Goal: Task Accomplishment & Management: Use online tool/utility

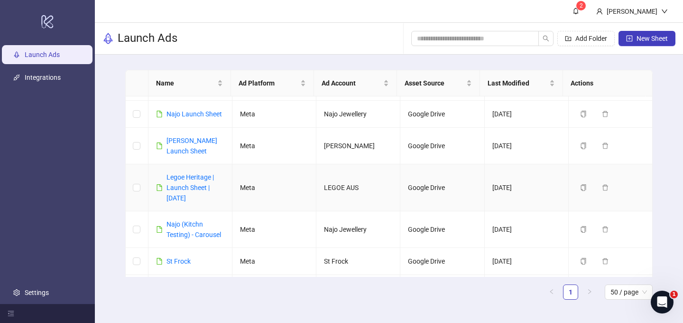
scroll to position [69, 0]
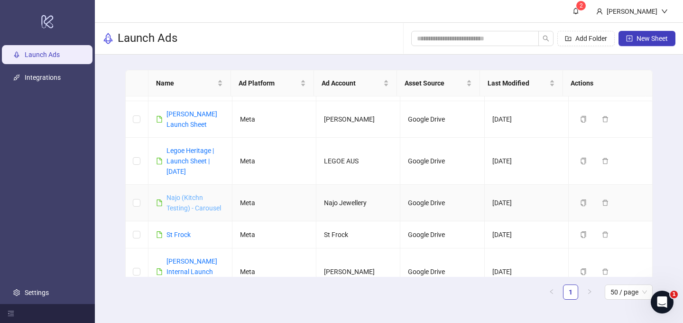
click at [184, 197] on link "Najo (Kitchn Testing) - Carousel" at bounding box center [193, 203] width 55 height 18
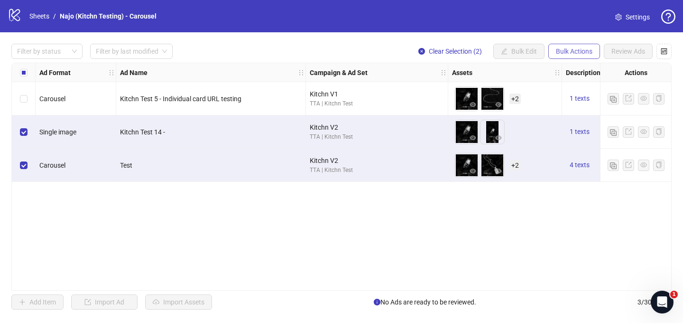
click at [576, 51] on span "Bulk Actions" at bounding box center [574, 51] width 37 height 8
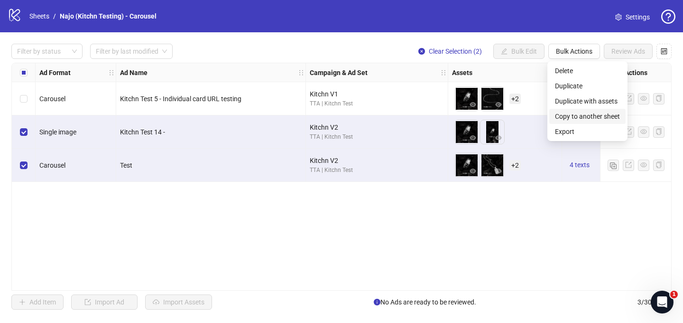
click at [587, 113] on span "Copy to another sheet" at bounding box center [587, 116] width 65 height 10
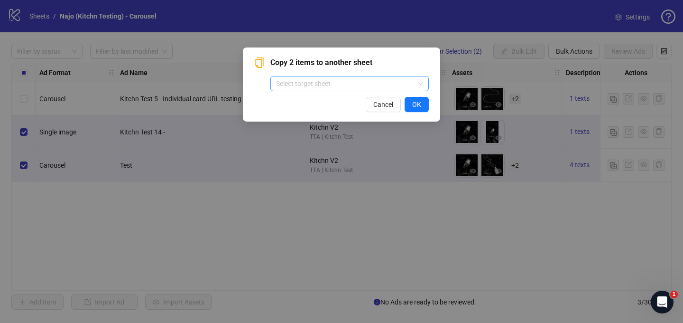
click at [346, 86] on input "search" at bounding box center [345, 83] width 138 height 14
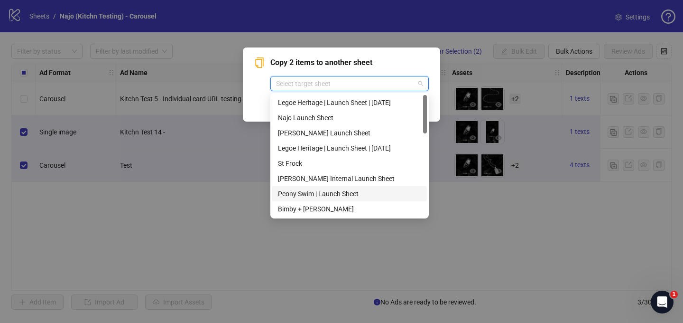
click at [252, 198] on div "Copy 2 items to another sheet Select target sheet Cancel OK" at bounding box center [341, 161] width 683 height 323
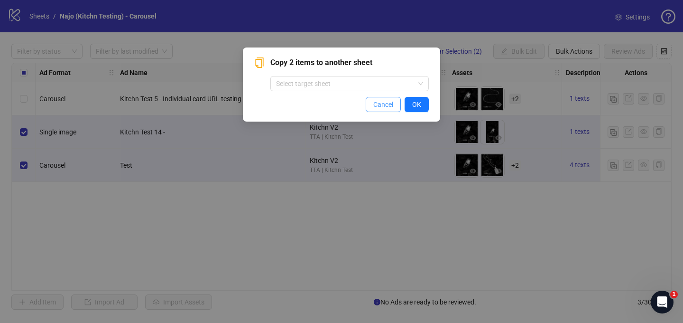
click at [377, 105] on span "Cancel" at bounding box center [383, 105] width 20 height 8
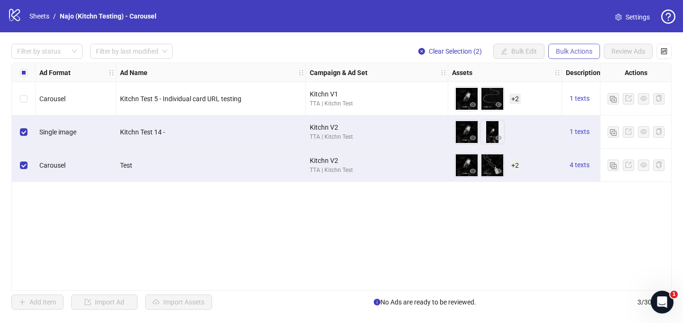
click at [565, 55] on span "Bulk Actions" at bounding box center [574, 51] width 37 height 8
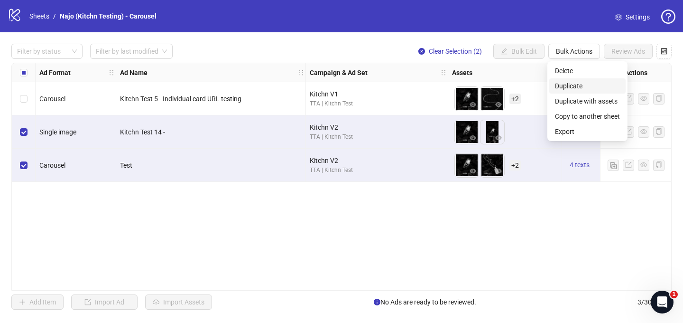
click at [566, 84] on span "Duplicate" at bounding box center [587, 86] width 65 height 10
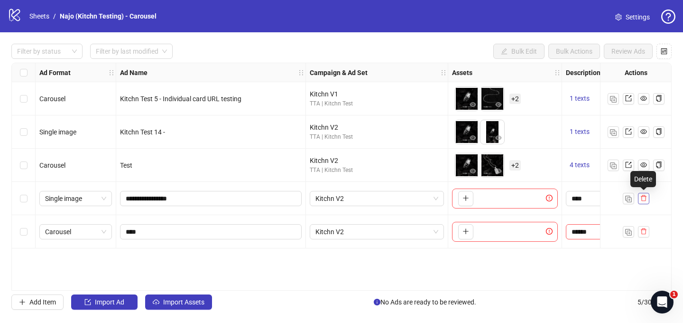
click at [641, 198] on icon "delete" at bounding box center [643, 197] width 7 height 7
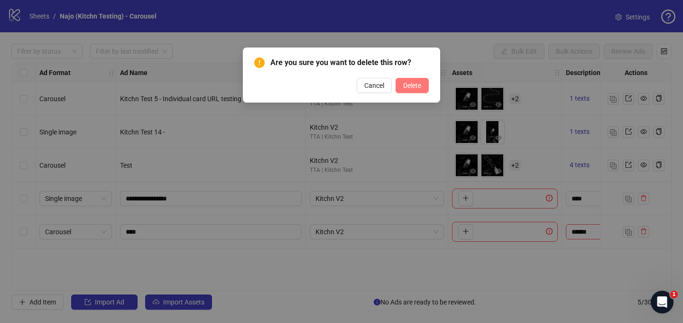
click at [416, 88] on span "Delete" at bounding box center [412, 86] width 18 height 8
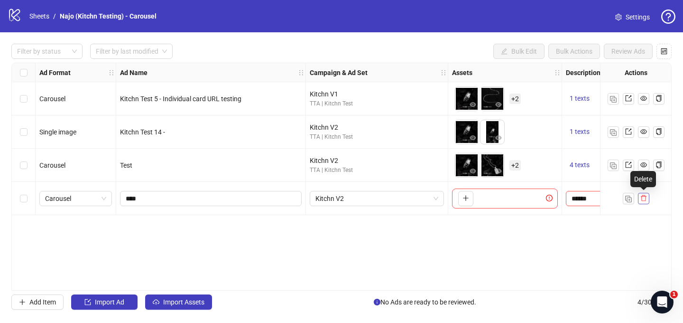
click at [640, 197] on icon "delete" at bounding box center [643, 197] width 7 height 7
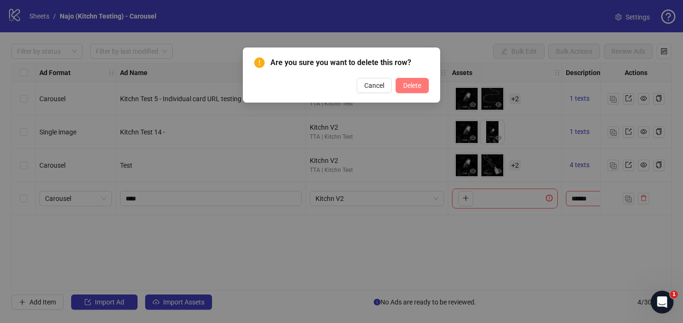
click at [408, 80] on button "Delete" at bounding box center [412, 85] width 33 height 15
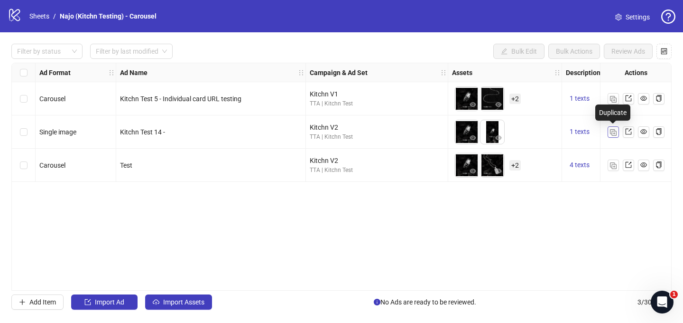
click at [611, 131] on img "button" at bounding box center [613, 132] width 7 height 7
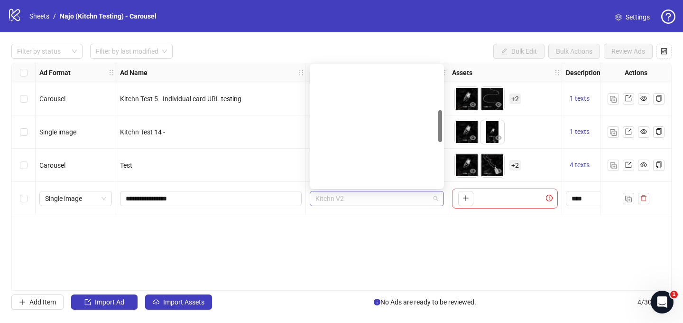
click at [351, 198] on span "Kitchn V2" at bounding box center [376, 198] width 123 height 14
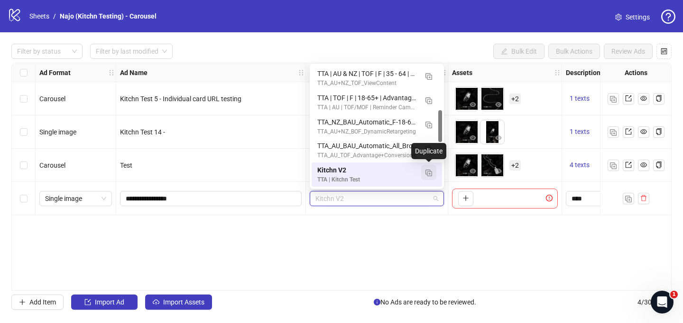
click at [427, 172] on img "button" at bounding box center [428, 172] width 7 height 7
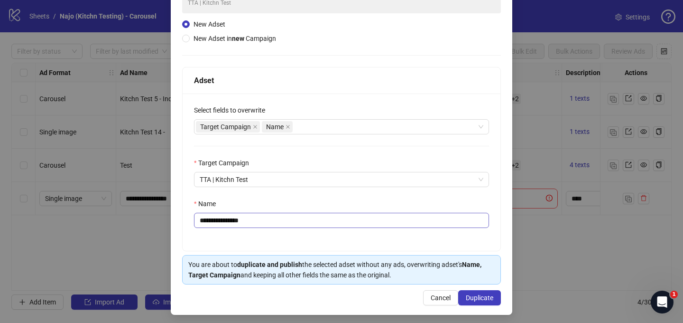
scroll to position [93, 0]
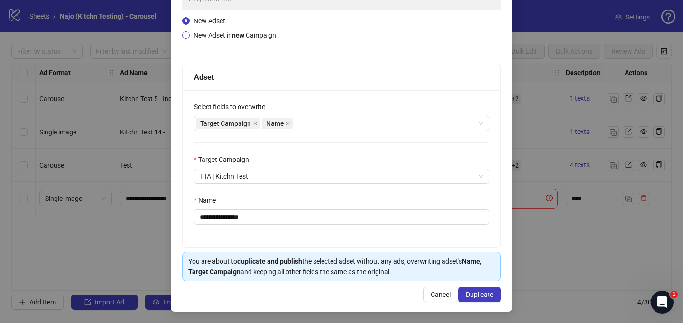
click at [231, 33] on span "New Adset in new Campaign" at bounding box center [235, 35] width 83 height 8
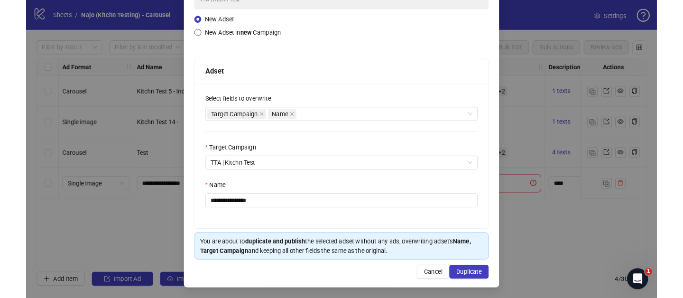
scroll to position [52, 0]
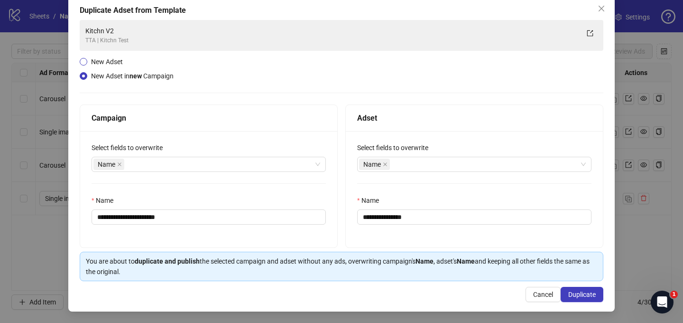
click at [114, 61] on span "New Adset" at bounding box center [107, 62] width 32 height 8
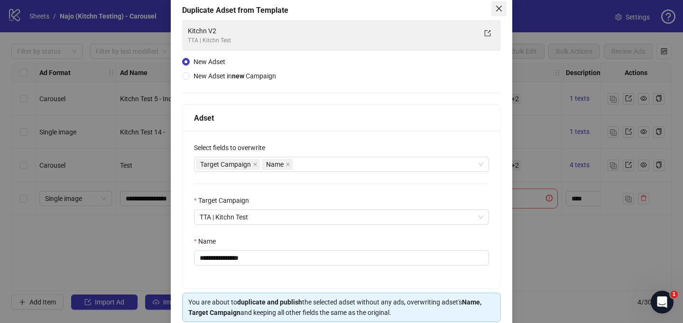
click at [495, 7] on icon "close" at bounding box center [499, 9] width 8 height 8
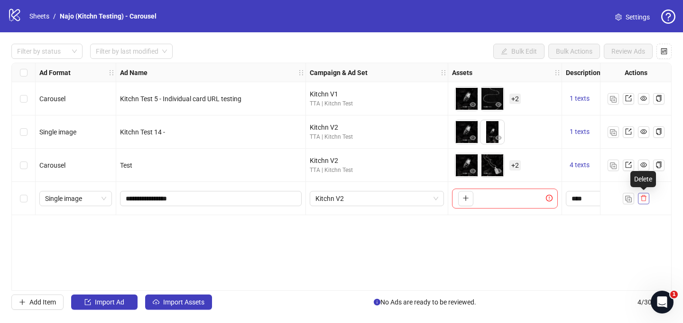
click at [643, 195] on icon "delete" at bounding box center [644, 198] width 6 height 6
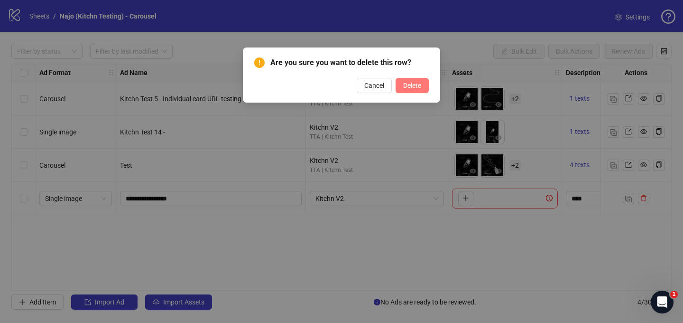
click at [414, 81] on button "Delete" at bounding box center [412, 85] width 33 height 15
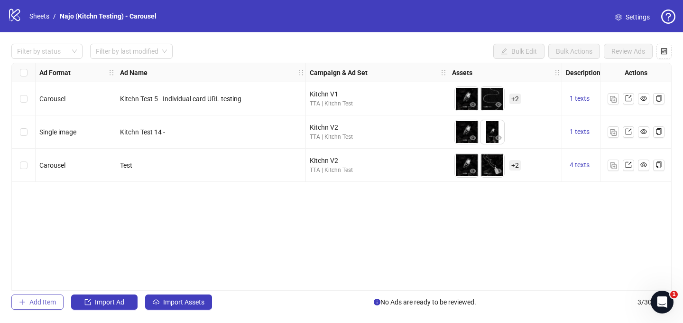
click at [41, 304] on span "Add Item" at bounding box center [42, 302] width 27 height 8
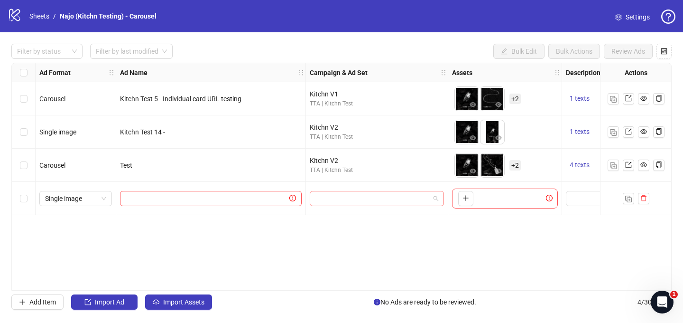
click at [341, 198] on input "search" at bounding box center [372, 198] width 114 height 14
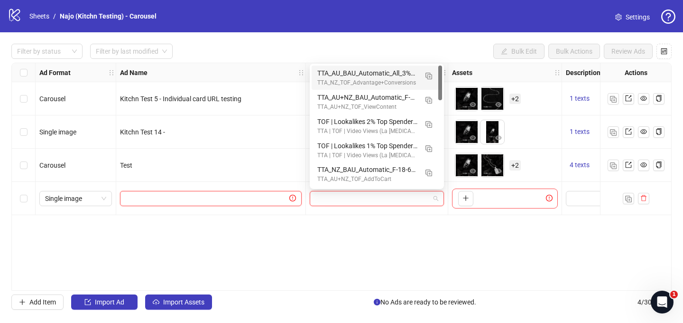
click at [220, 197] on input "text" at bounding box center [207, 198] width 162 height 10
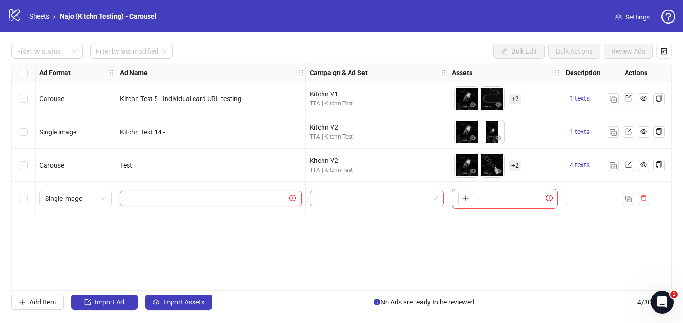
click at [206, 198] on input "text" at bounding box center [207, 198] width 162 height 10
click at [331, 196] on input "search" at bounding box center [372, 198] width 114 height 14
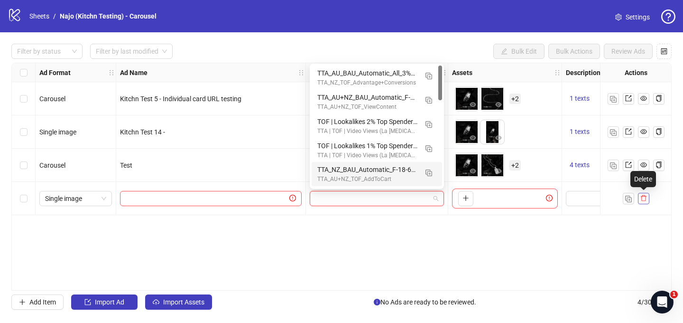
click at [642, 197] on icon "delete" at bounding box center [643, 197] width 7 height 7
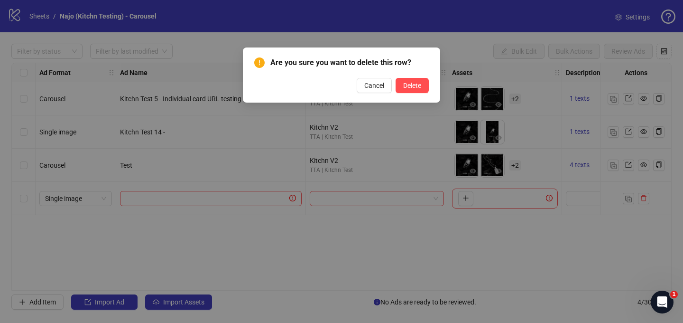
click at [480, 243] on div "Are you sure you want to delete this row? Cancel Delete" at bounding box center [341, 161] width 683 height 323
click at [360, 82] on button "Cancel" at bounding box center [374, 85] width 35 height 15
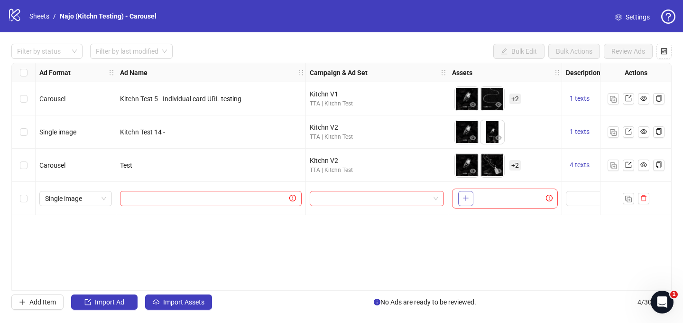
click at [467, 199] on icon "plus" at bounding box center [465, 197] width 7 height 7
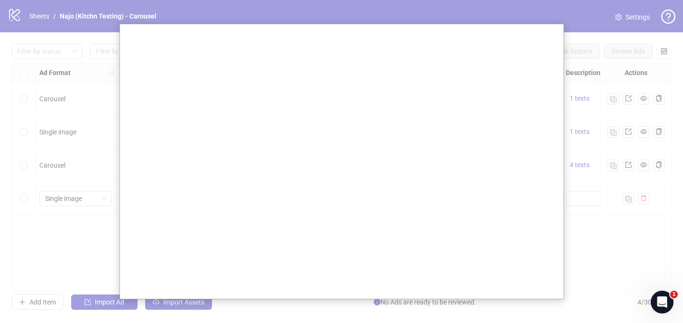
click at [582, 192] on div at bounding box center [341, 161] width 683 height 323
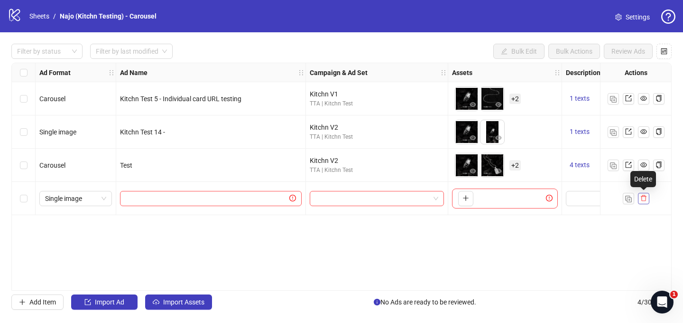
click at [646, 197] on icon "delete" at bounding box center [643, 197] width 7 height 7
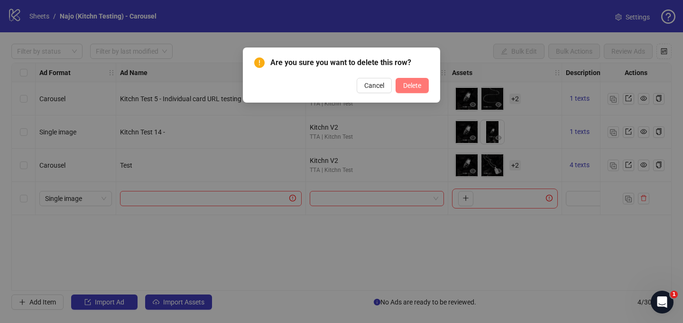
click at [415, 83] on span "Delete" at bounding box center [412, 86] width 18 height 8
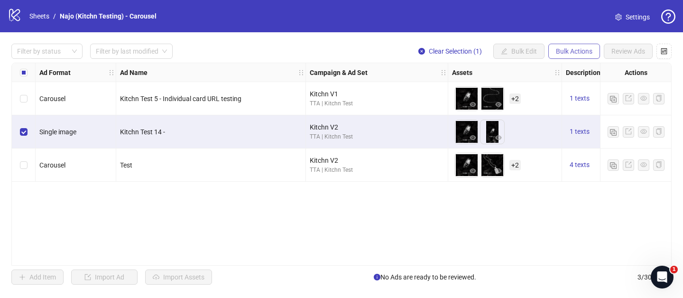
click at [578, 51] on span "Bulk Actions" at bounding box center [574, 51] width 37 height 8
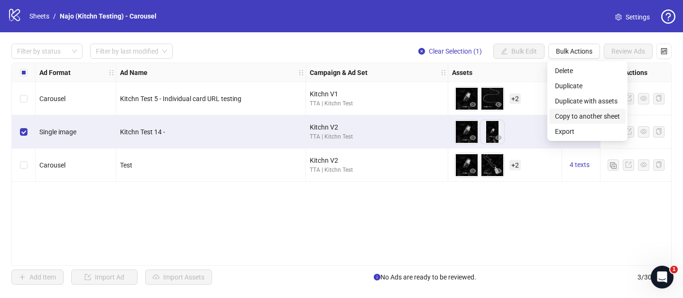
click at [585, 116] on span "Copy to another sheet" at bounding box center [587, 116] width 65 height 10
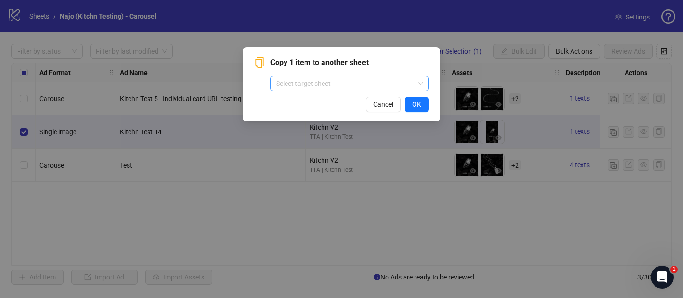
click at [349, 85] on input "search" at bounding box center [345, 83] width 138 height 14
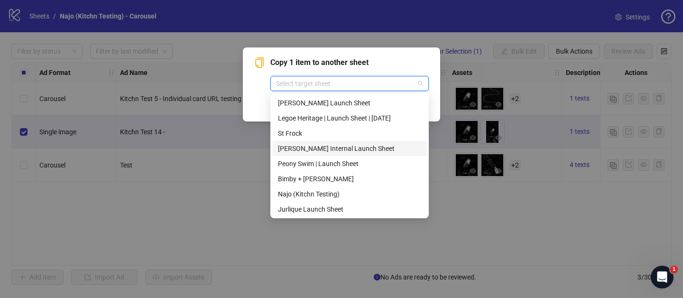
scroll to position [0, 0]
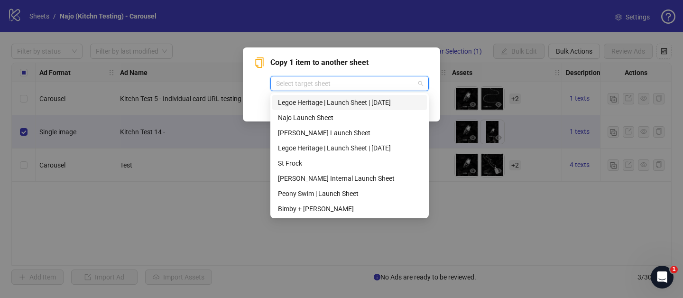
click at [313, 104] on div "Legoe Heritage | Launch Sheet | August 2025" at bounding box center [349, 102] width 143 height 10
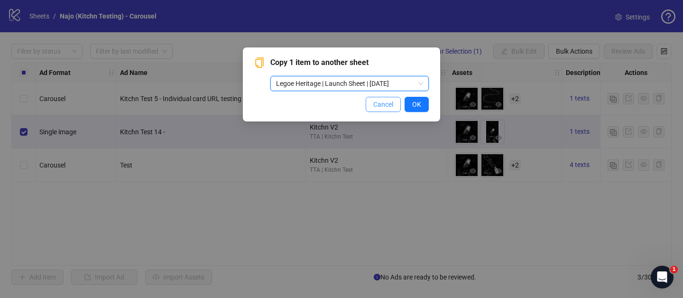
click at [378, 107] on span "Cancel" at bounding box center [383, 105] width 20 height 8
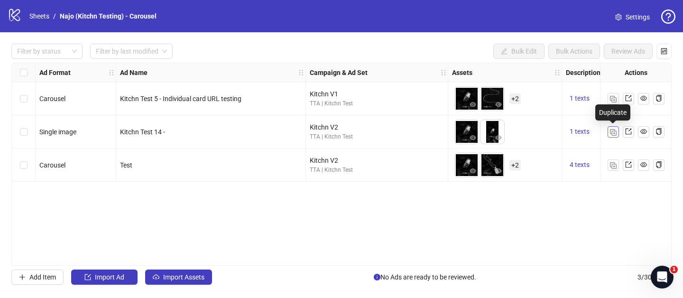
click at [616, 132] on img "button" at bounding box center [613, 132] width 7 height 7
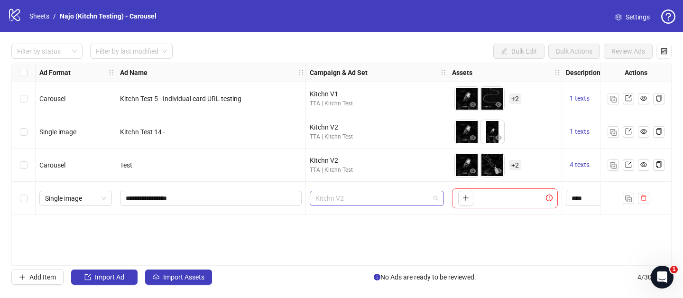
click at [361, 201] on span "Kitchn V2" at bounding box center [376, 198] width 123 height 14
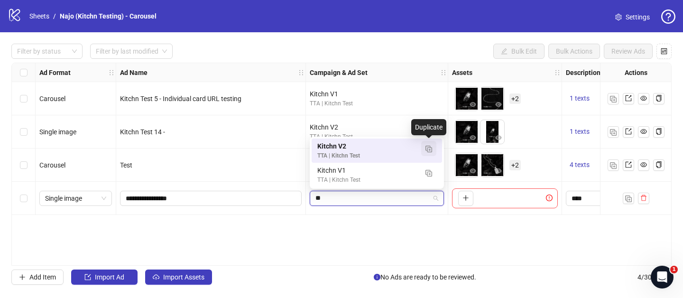
click at [430, 149] on img "button" at bounding box center [428, 149] width 7 height 7
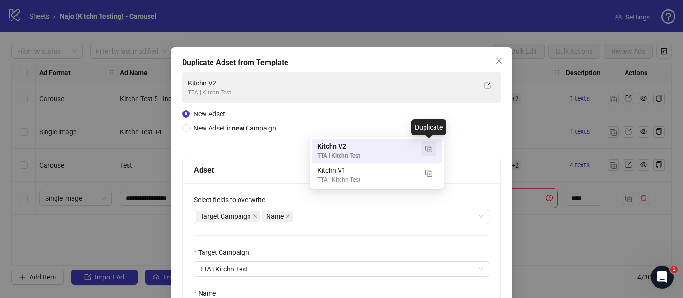
type input "**"
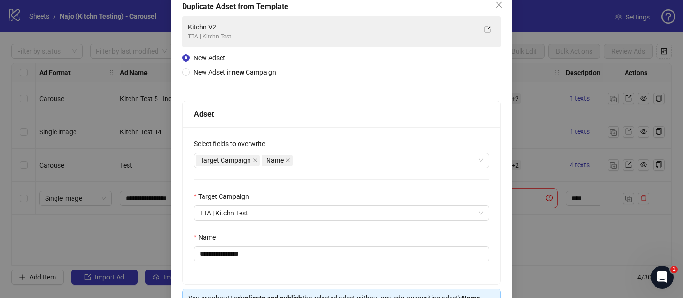
scroll to position [67, 0]
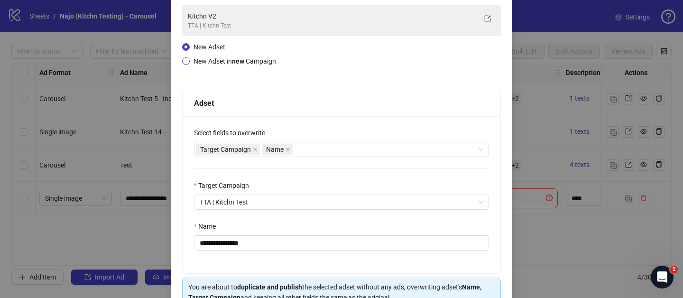
click at [212, 61] on span "New Adset in new Campaign" at bounding box center [235, 61] width 83 height 8
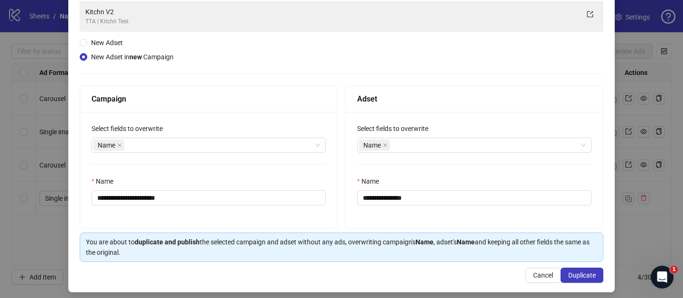
scroll to position [77, 0]
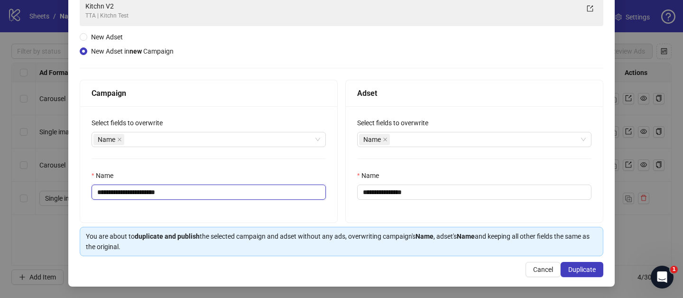
click at [234, 196] on input "**********" at bounding box center [209, 191] width 234 height 15
drag, startPoint x: 148, startPoint y: 193, endPoint x: 242, endPoint y: 192, distance: 94.4
click at [242, 192] on input "**********" at bounding box center [209, 191] width 234 height 15
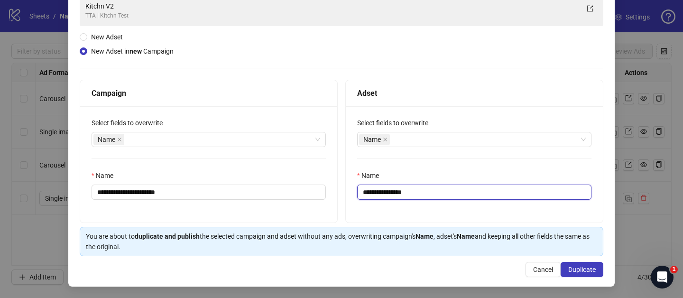
click at [391, 195] on input "**********" at bounding box center [474, 191] width 234 height 15
drag, startPoint x: 388, startPoint y: 193, endPoint x: 437, endPoint y: 189, distance: 48.5
click at [437, 189] on input "**********" at bounding box center [474, 191] width 234 height 15
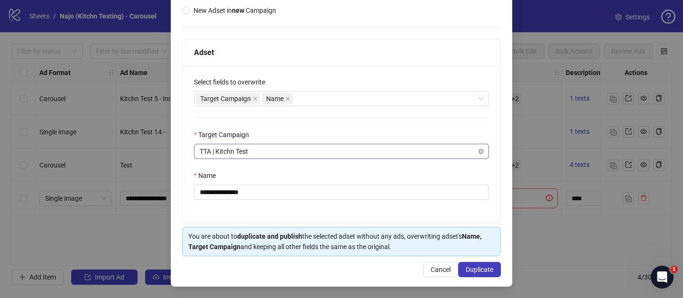
scroll to position [118, 0]
drag, startPoint x: 223, startPoint y: 193, endPoint x: 280, endPoint y: 187, distance: 56.7
click at [280, 187] on input "**********" at bounding box center [341, 191] width 295 height 15
click at [254, 192] on input "*********" at bounding box center [341, 191] width 295 height 15
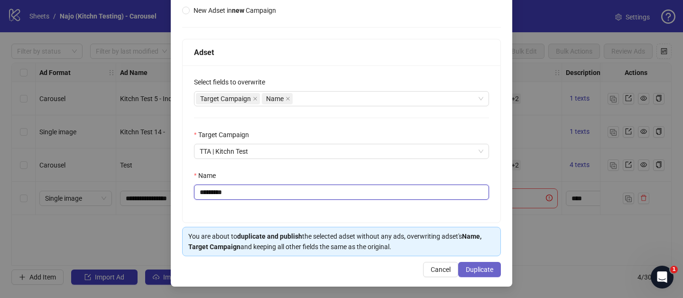
type input "*********"
click at [470, 268] on span "Duplicate" at bounding box center [480, 270] width 28 height 8
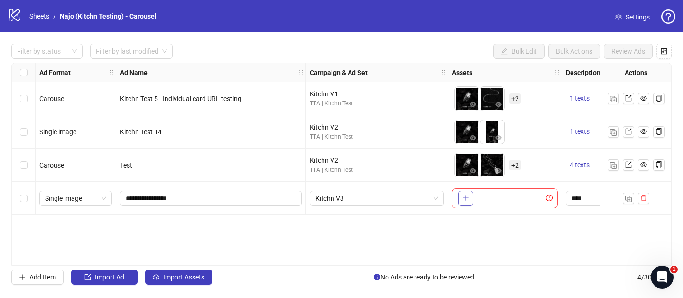
click at [466, 198] on icon "plus" at bounding box center [465, 197] width 0 height 5
click at [496, 196] on button "button" at bounding box center [491, 198] width 15 height 15
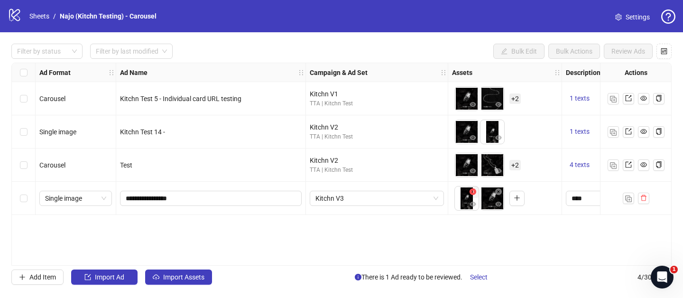
click at [474, 191] on icon "close-circle" at bounding box center [473, 191] width 7 height 7
click at [492, 198] on icon "plus" at bounding box center [491, 197] width 7 height 7
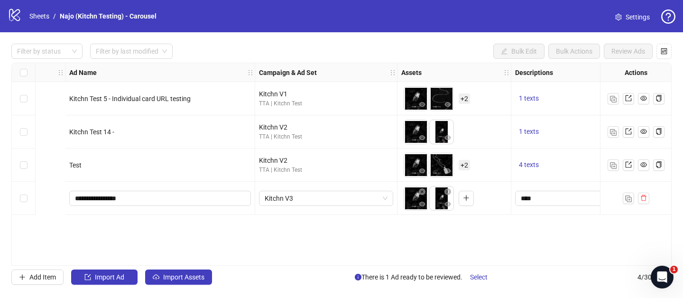
scroll to position [0, 0]
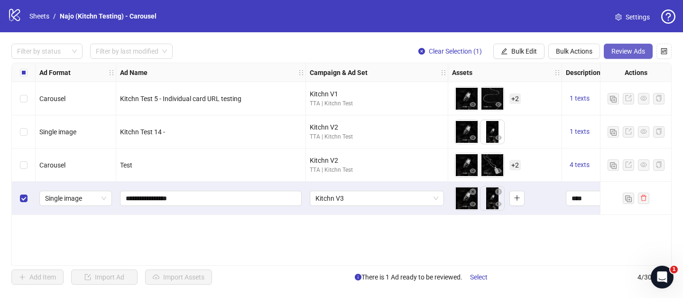
click at [634, 51] on span "Review Ads" at bounding box center [628, 51] width 34 height 8
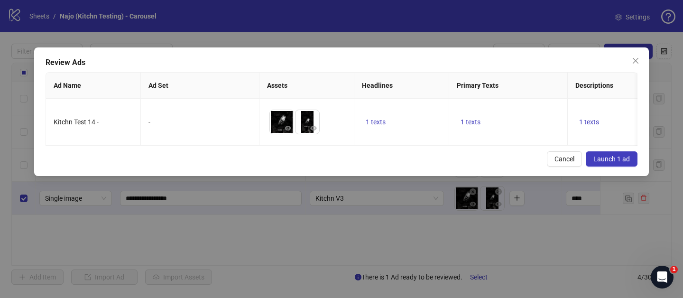
click at [614, 163] on span "Launch 1 ad" at bounding box center [611, 159] width 37 height 8
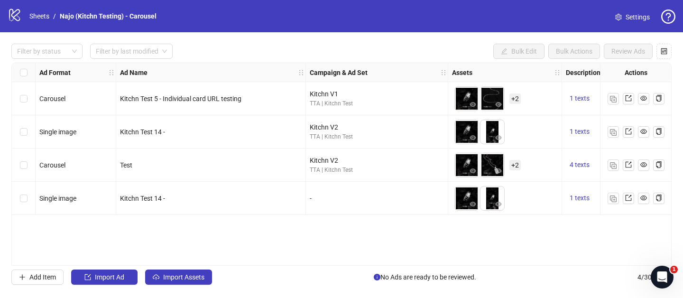
click at [628, 18] on span "Settings" at bounding box center [638, 17] width 24 height 10
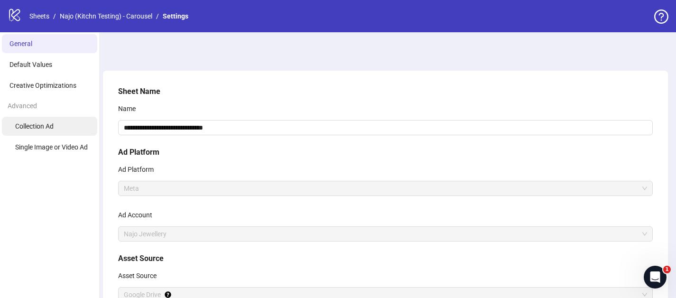
click at [45, 125] on span "Collection Ad" at bounding box center [34, 126] width 38 height 8
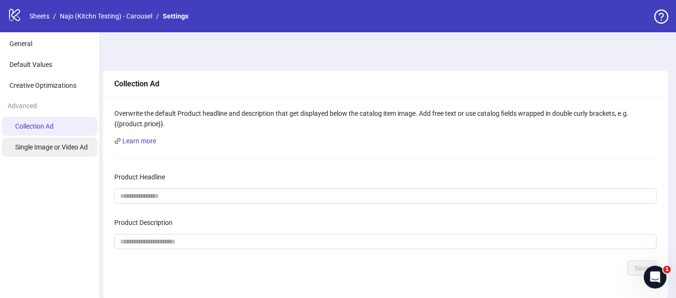
click at [40, 153] on li "Single Image or Video Ad" at bounding box center [49, 147] width 95 height 19
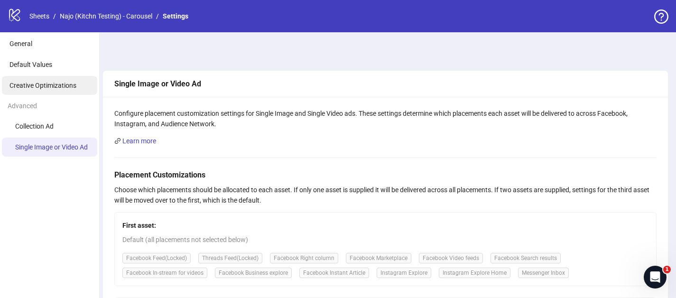
click at [37, 86] on span "Creative Optimizations" at bounding box center [42, 86] width 67 height 8
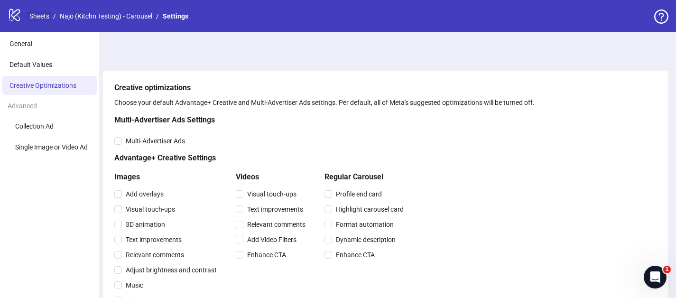
click at [37, 17] on link "Sheets" at bounding box center [40, 16] width 24 height 10
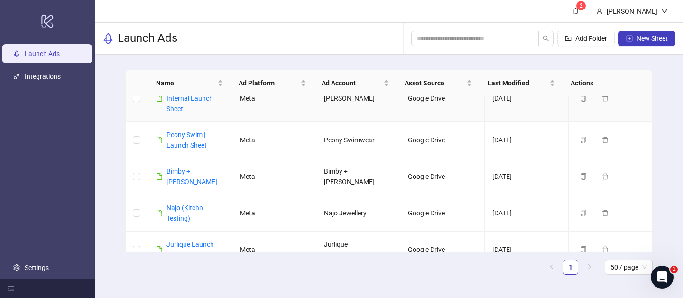
scroll to position [243, 0]
click at [179, 203] on link "Najo (Kitchn Testing)" at bounding box center [184, 212] width 37 height 18
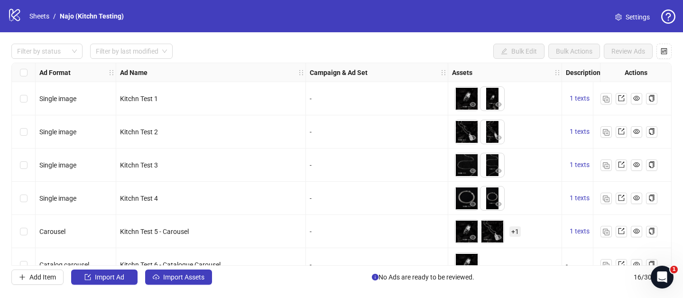
click at [634, 18] on span "Settings" at bounding box center [638, 17] width 24 height 10
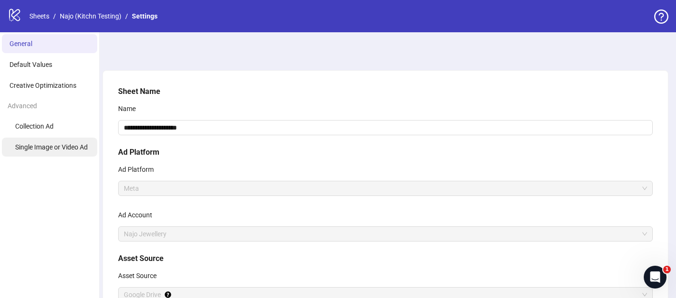
click at [45, 146] on span "Single Image or Video Ad" at bounding box center [51, 147] width 73 height 8
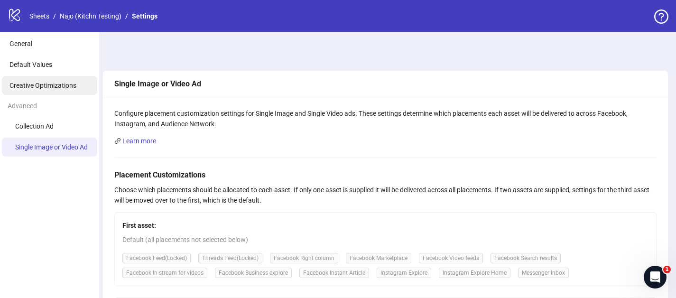
click at [49, 86] on span "Creative Optimizations" at bounding box center [42, 86] width 67 height 8
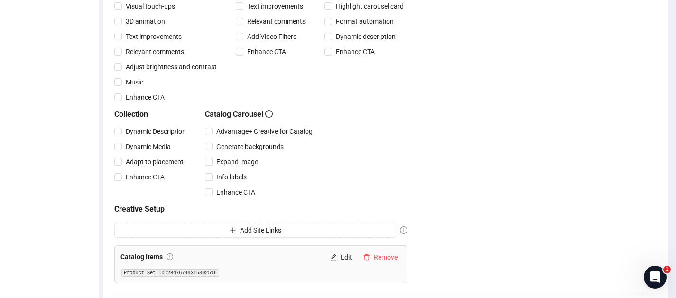
scroll to position [318, 0]
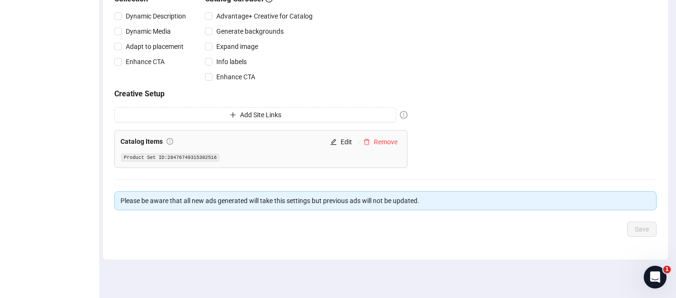
click at [176, 156] on code "Product Set ID: 28476749315302516" at bounding box center [170, 158] width 98 height 8
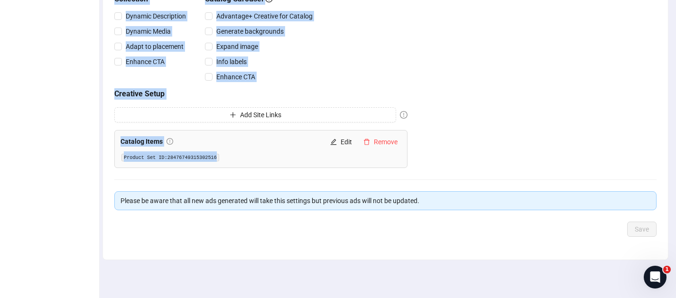
drag, startPoint x: 106, startPoint y: 123, endPoint x: 176, endPoint y: 168, distance: 83.2
click at [176, 168] on div "Creative optimizations Choose your default Advantage+ Creative and Multi-Advert…" at bounding box center [385, 5] width 565 height 507
click at [149, 176] on form "Creative optimizations Choose your default Advantage+ Creative and Multi-Advert…" at bounding box center [385, 0] width 542 height 473
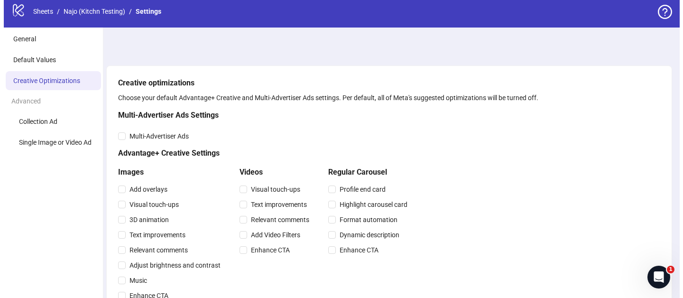
scroll to position [0, 0]
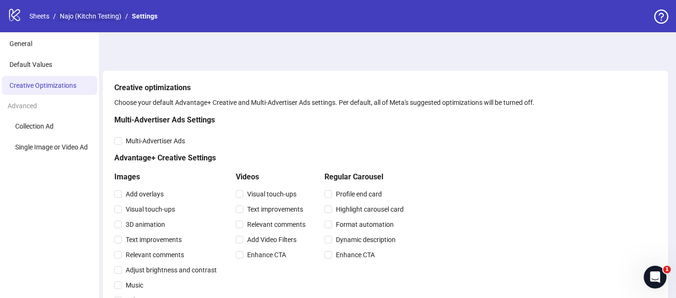
click at [92, 17] on link "Najo (Kitchn Testing)" at bounding box center [90, 16] width 65 height 10
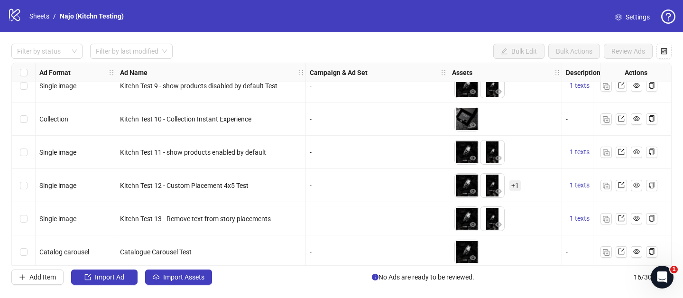
scroll to position [311, 0]
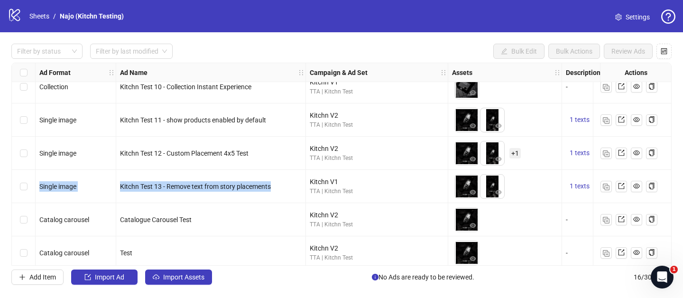
drag, startPoint x: 39, startPoint y: 186, endPoint x: 287, endPoint y: 185, distance: 248.1
